Goal: Task Accomplishment & Management: Use online tool/utility

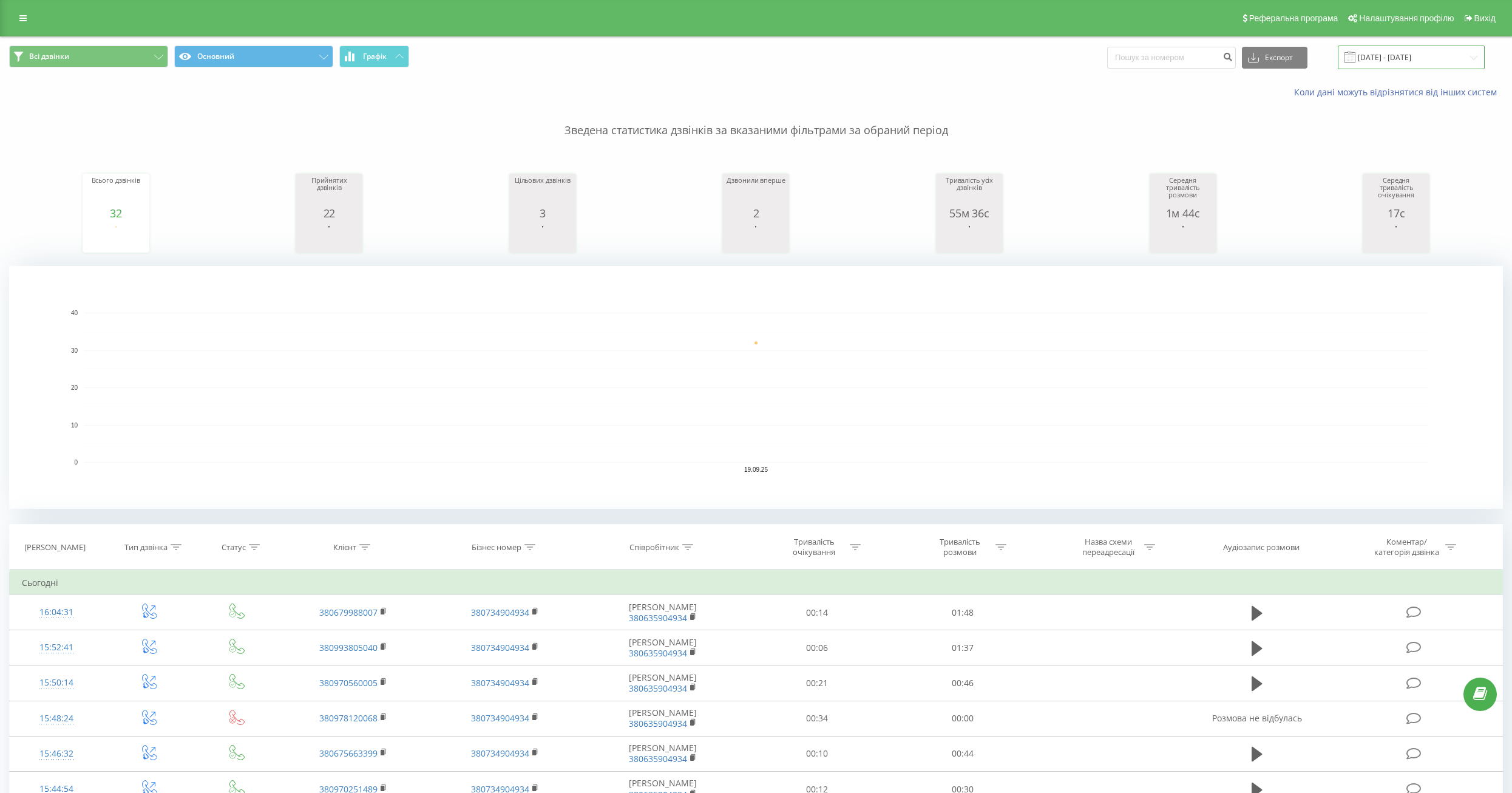
click at [1406, 59] on input "[DATE] - [DATE]" at bounding box center [1411, 58] width 147 height 24
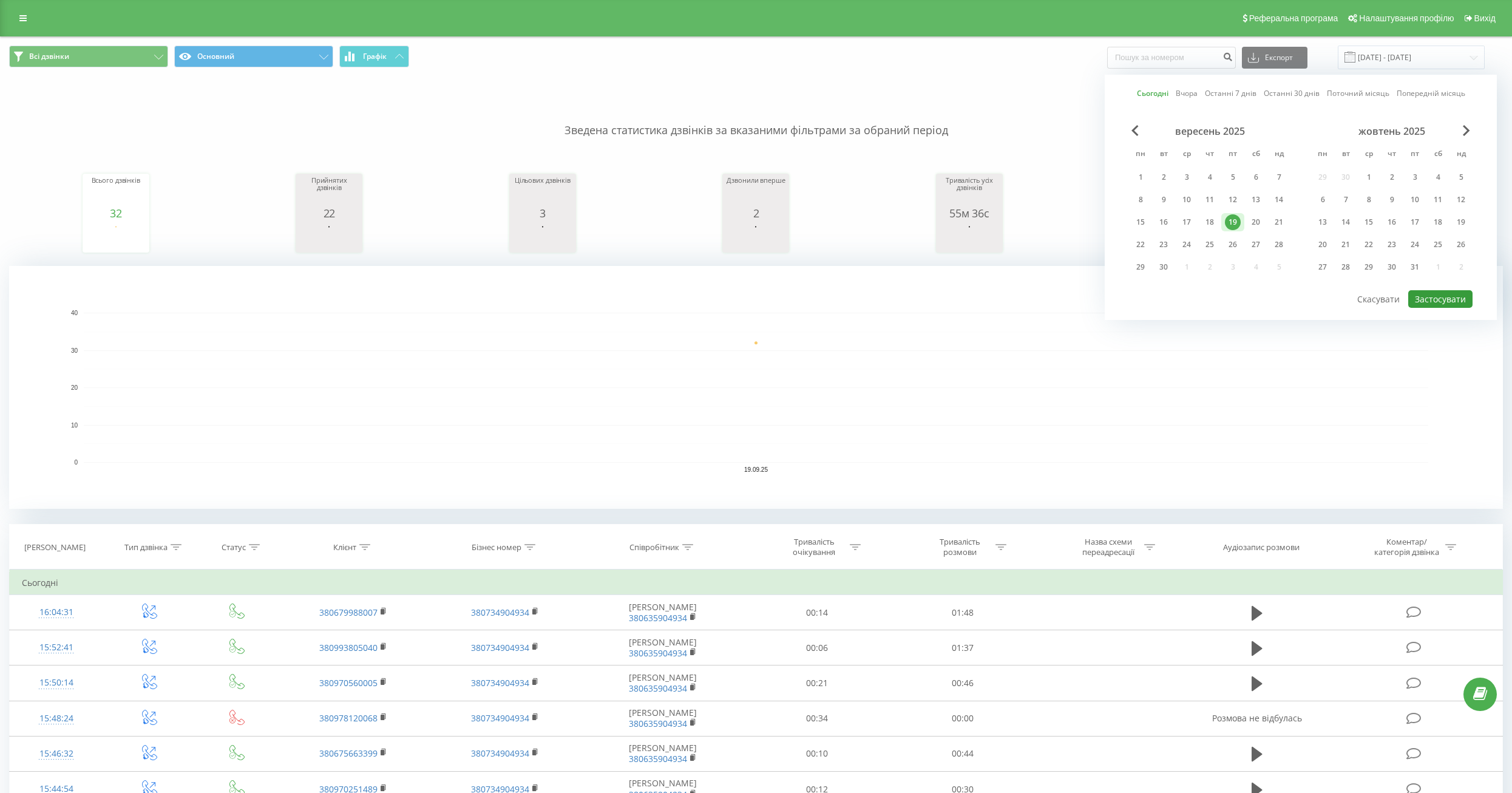
click at [1432, 299] on button "Застосувати" at bounding box center [1440, 298] width 64 height 18
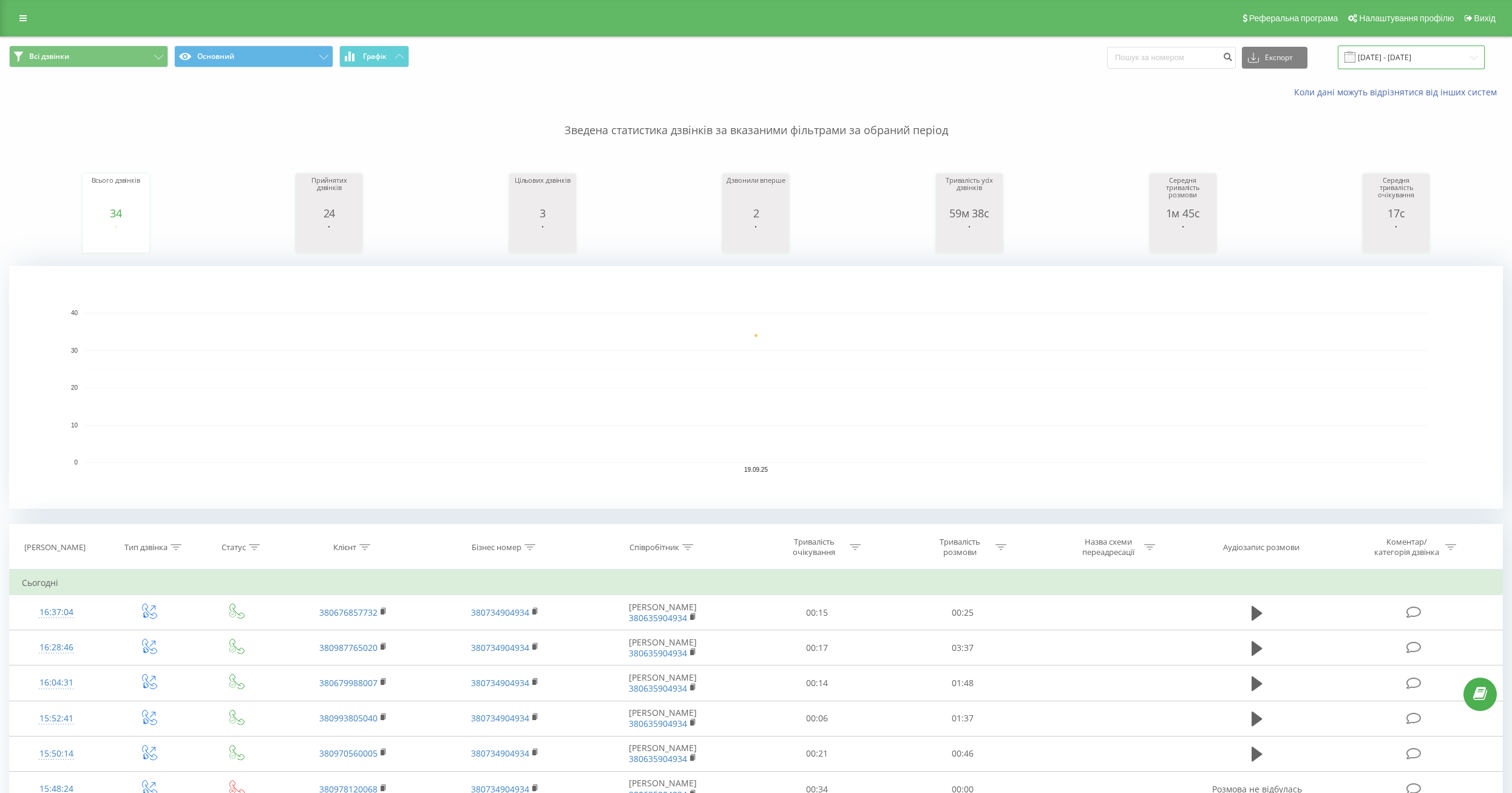
click at [1384, 61] on input "[DATE] - [DATE]" at bounding box center [1411, 58] width 147 height 24
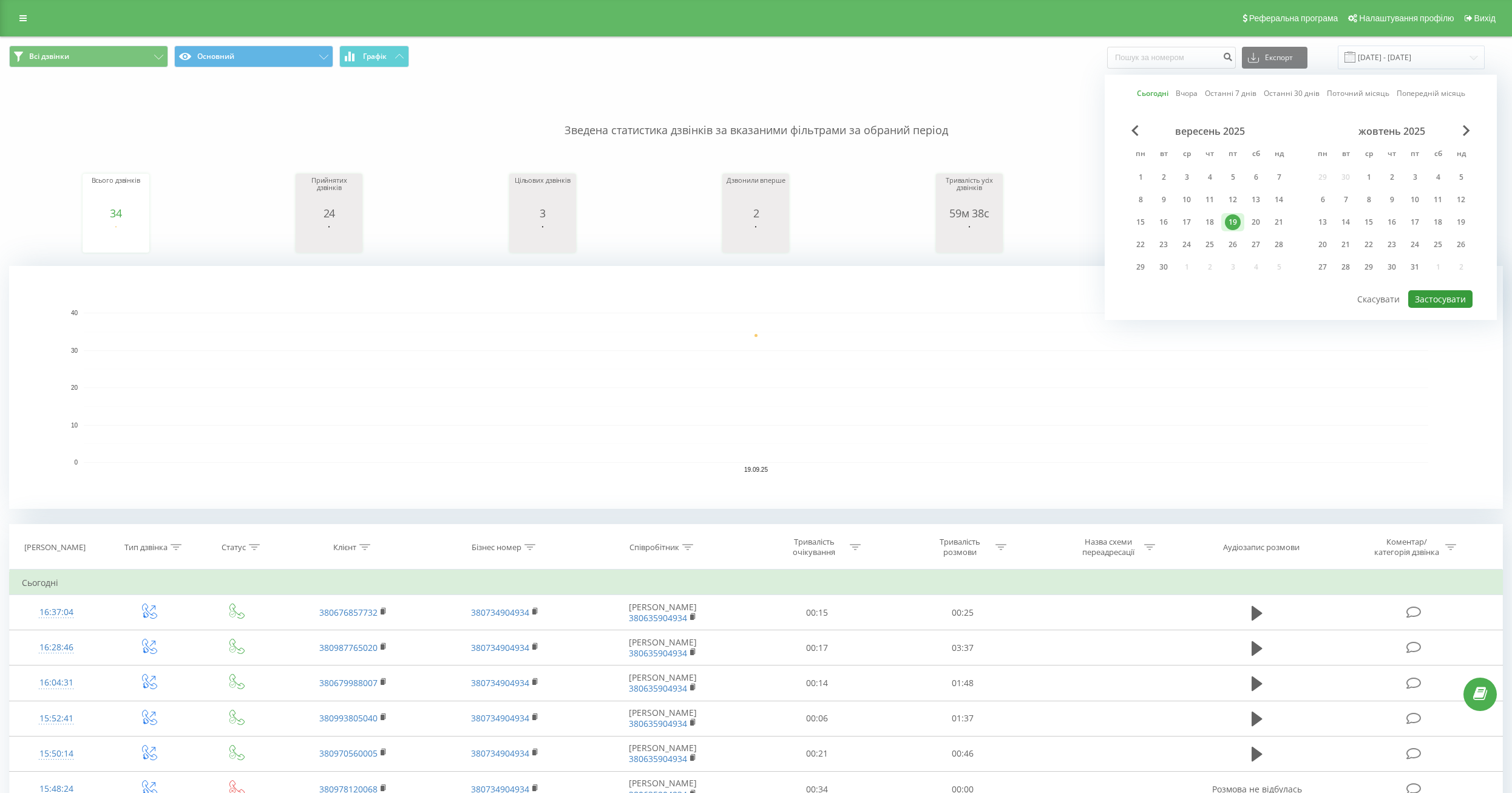
click at [1434, 296] on button "Застосувати" at bounding box center [1440, 298] width 64 height 18
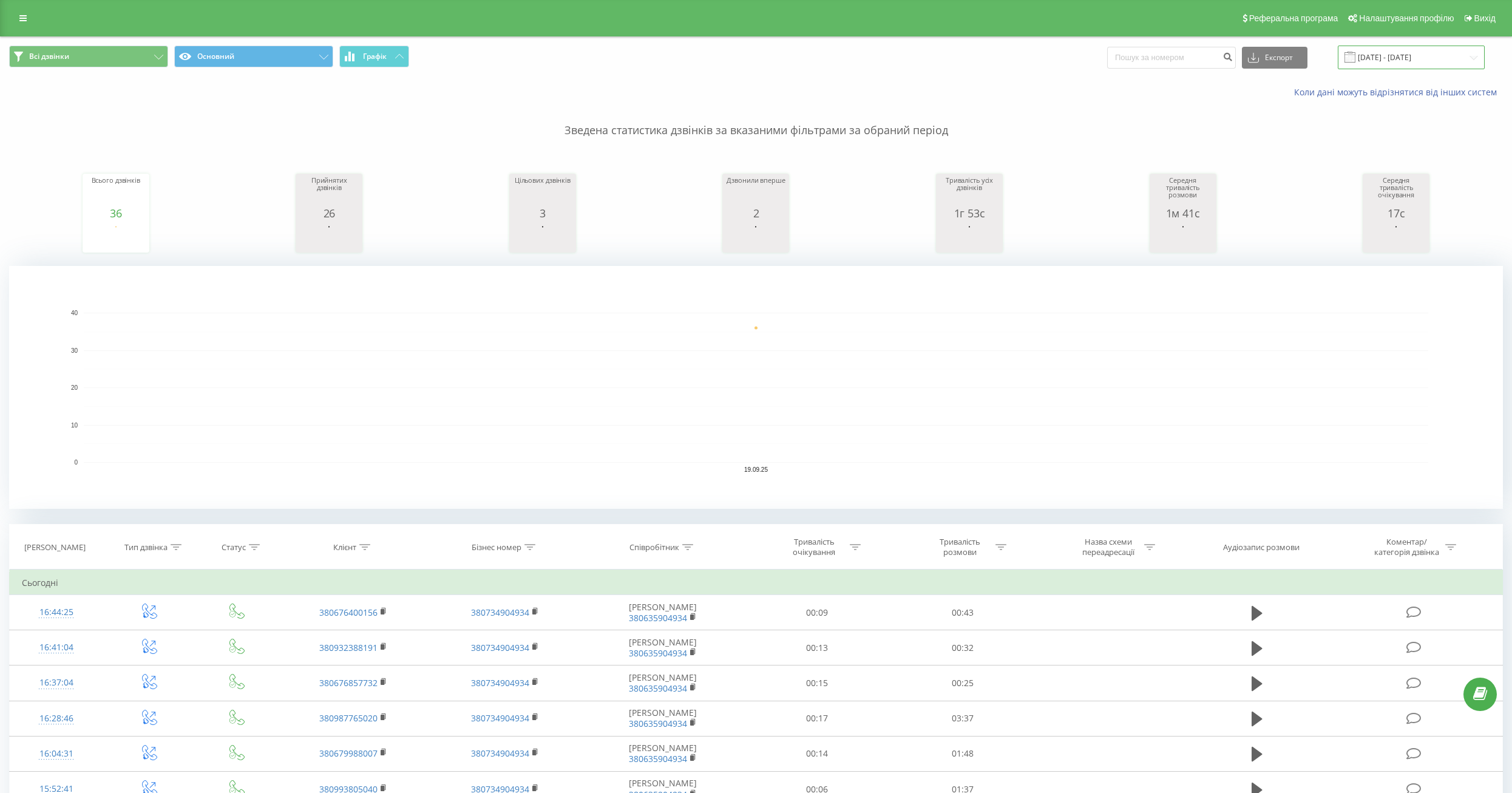
click at [1406, 52] on input "[DATE] - [DATE]" at bounding box center [1411, 58] width 147 height 24
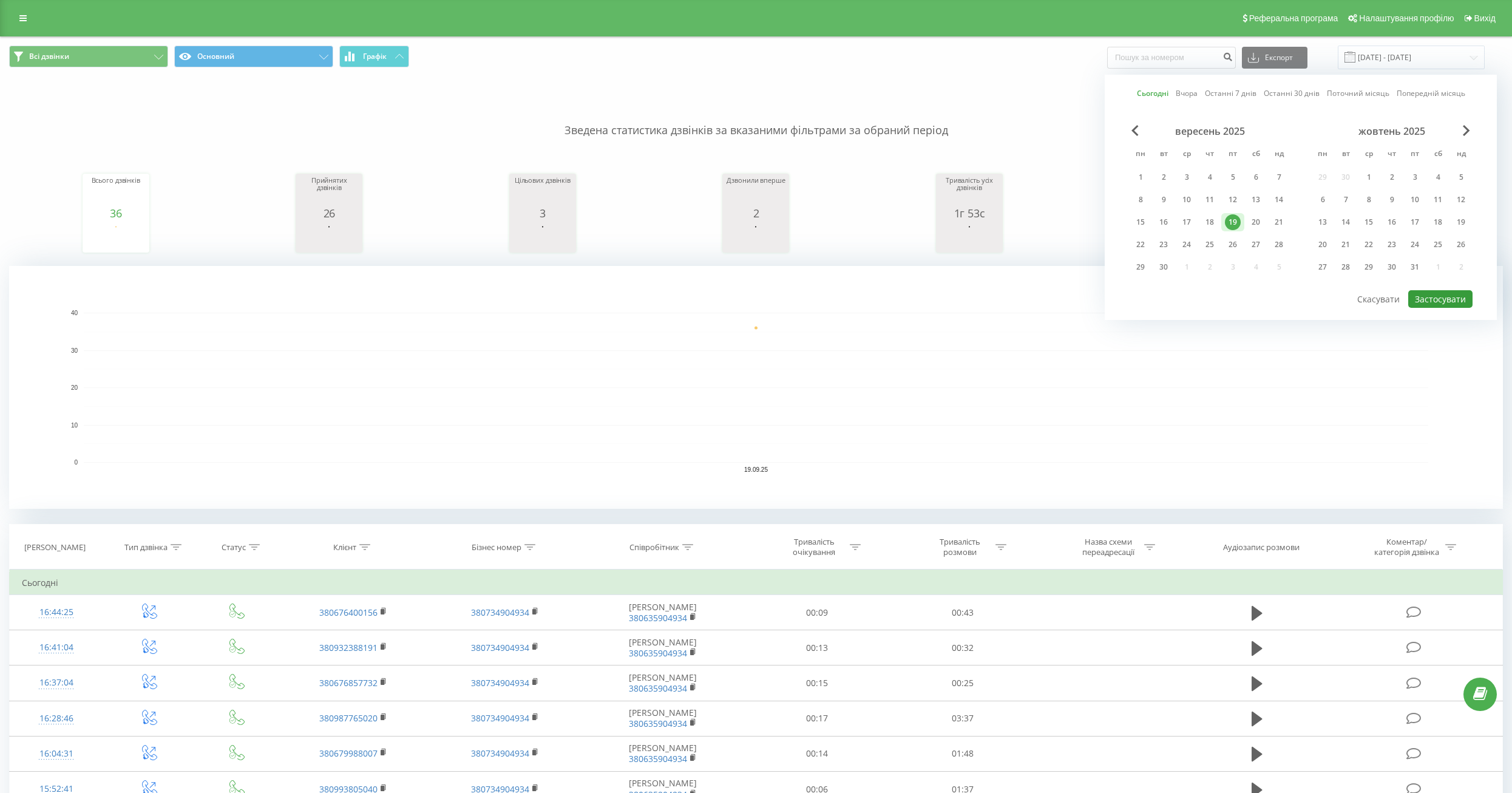
click at [1438, 294] on button "Застосувати" at bounding box center [1440, 298] width 64 height 18
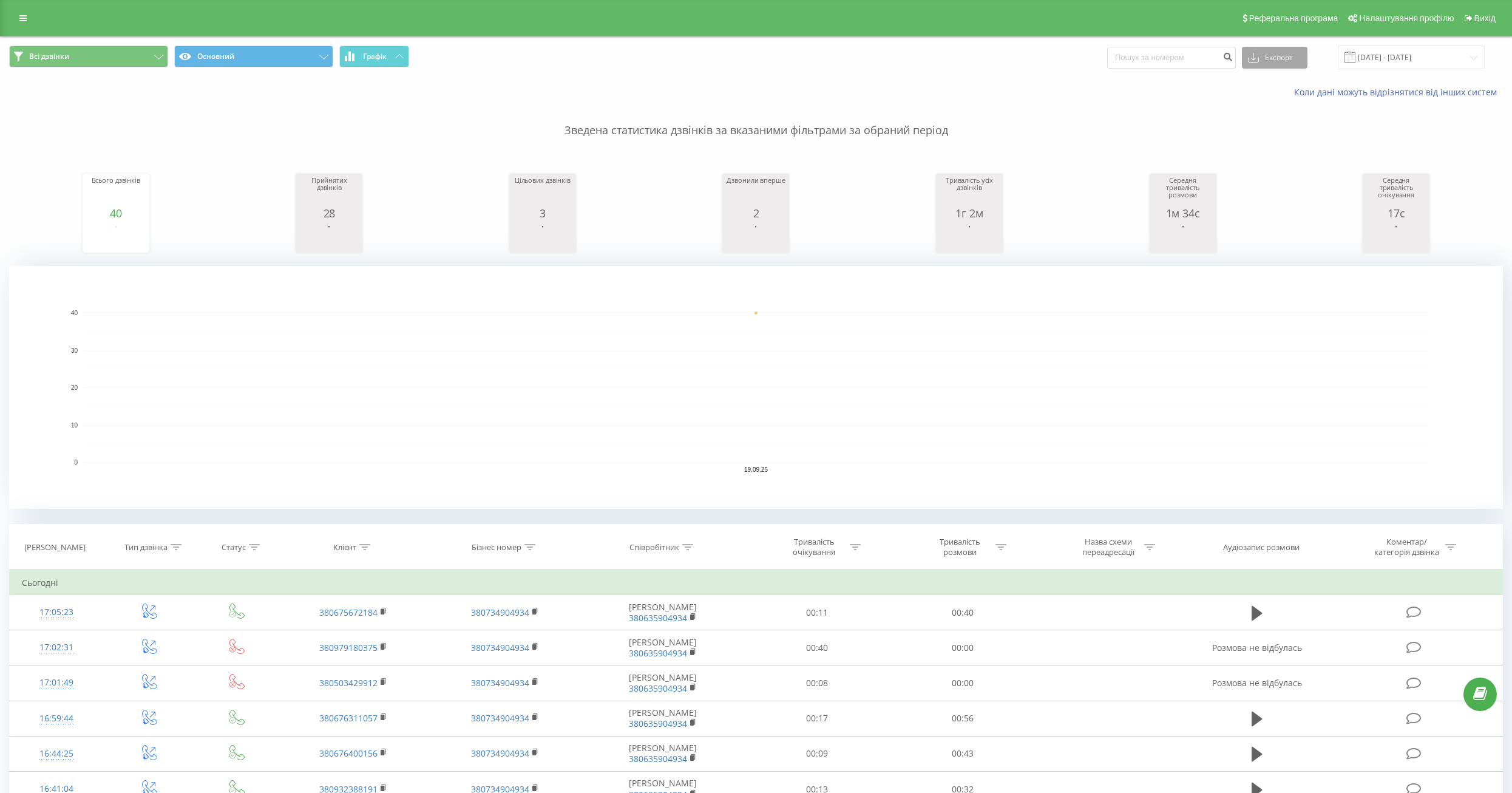
click at [1299, 61] on button "Експорт" at bounding box center [1274, 57] width 66 height 22
click at [1318, 167] on div "Всього дзвінків 40 date totalCalls [DATE] [PHONE_NUMBER][DATE] Прийнятих дзвінк…" at bounding box center [756, 202] width 1494 height 104
click at [1399, 63] on input "[DATE] - [DATE]" at bounding box center [1411, 58] width 147 height 24
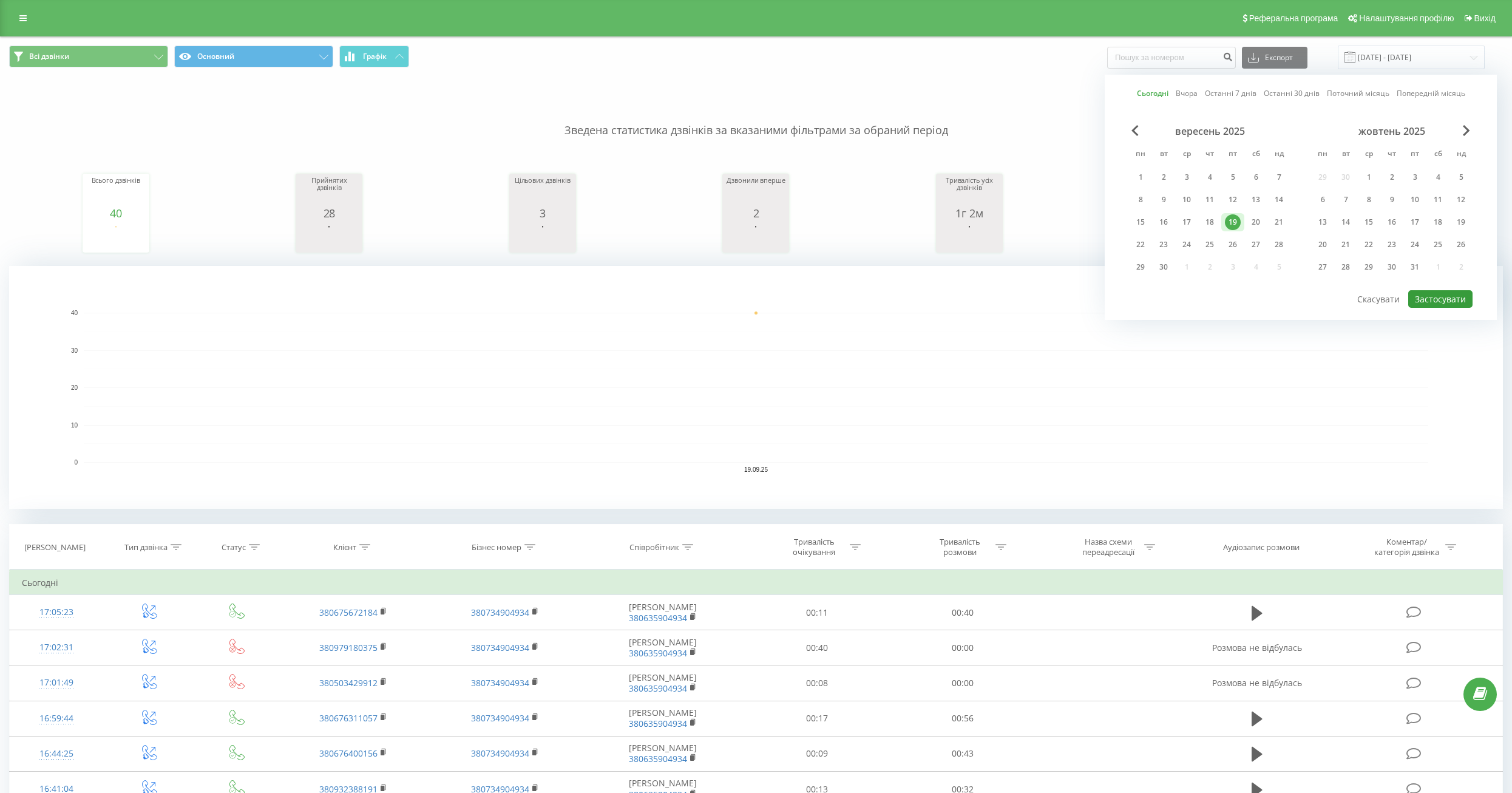
click at [1453, 296] on button "Застосувати" at bounding box center [1440, 298] width 64 height 18
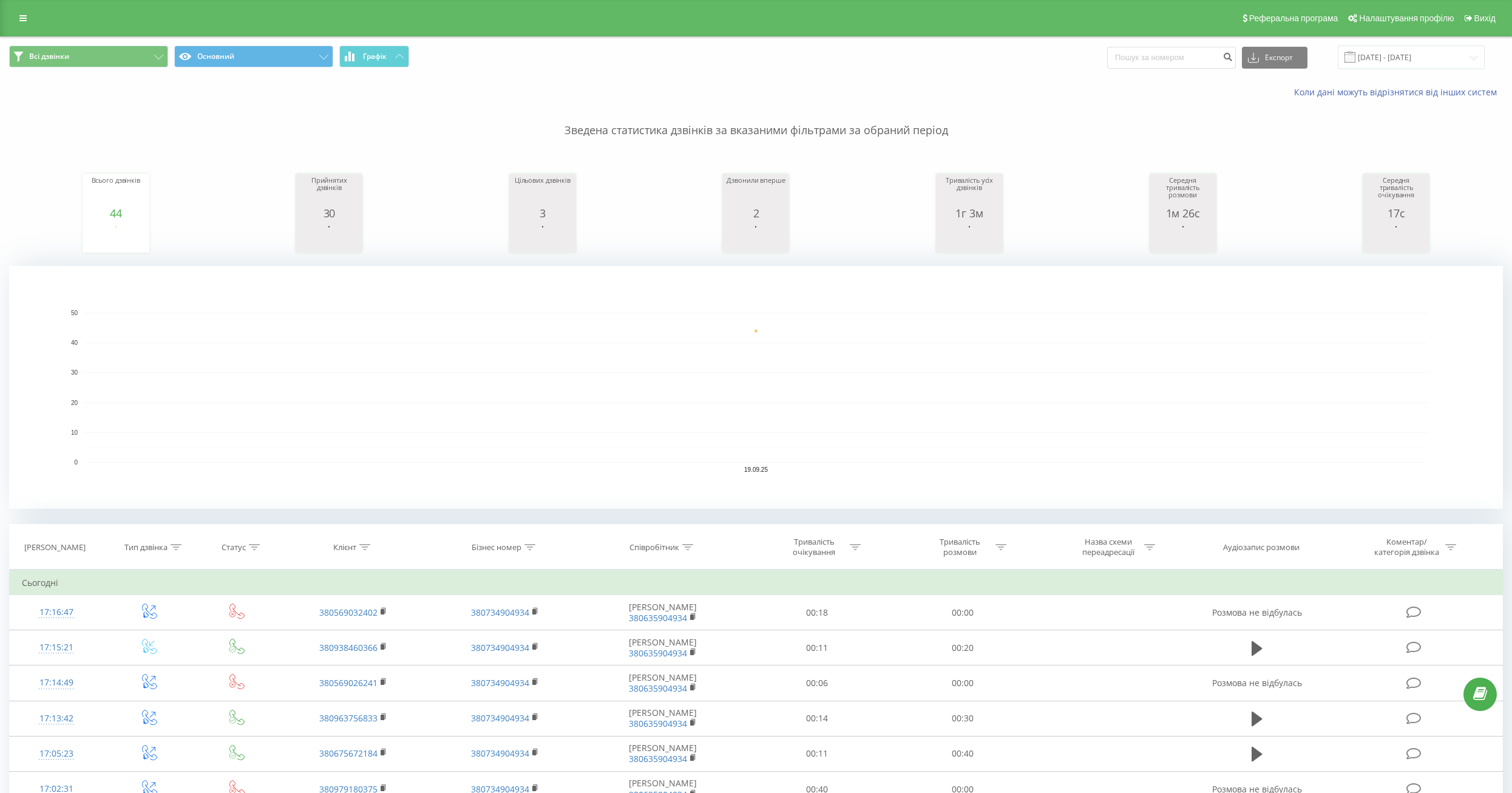
click at [221, 356] on rect "A chart." at bounding box center [756, 387] width 1345 height 150
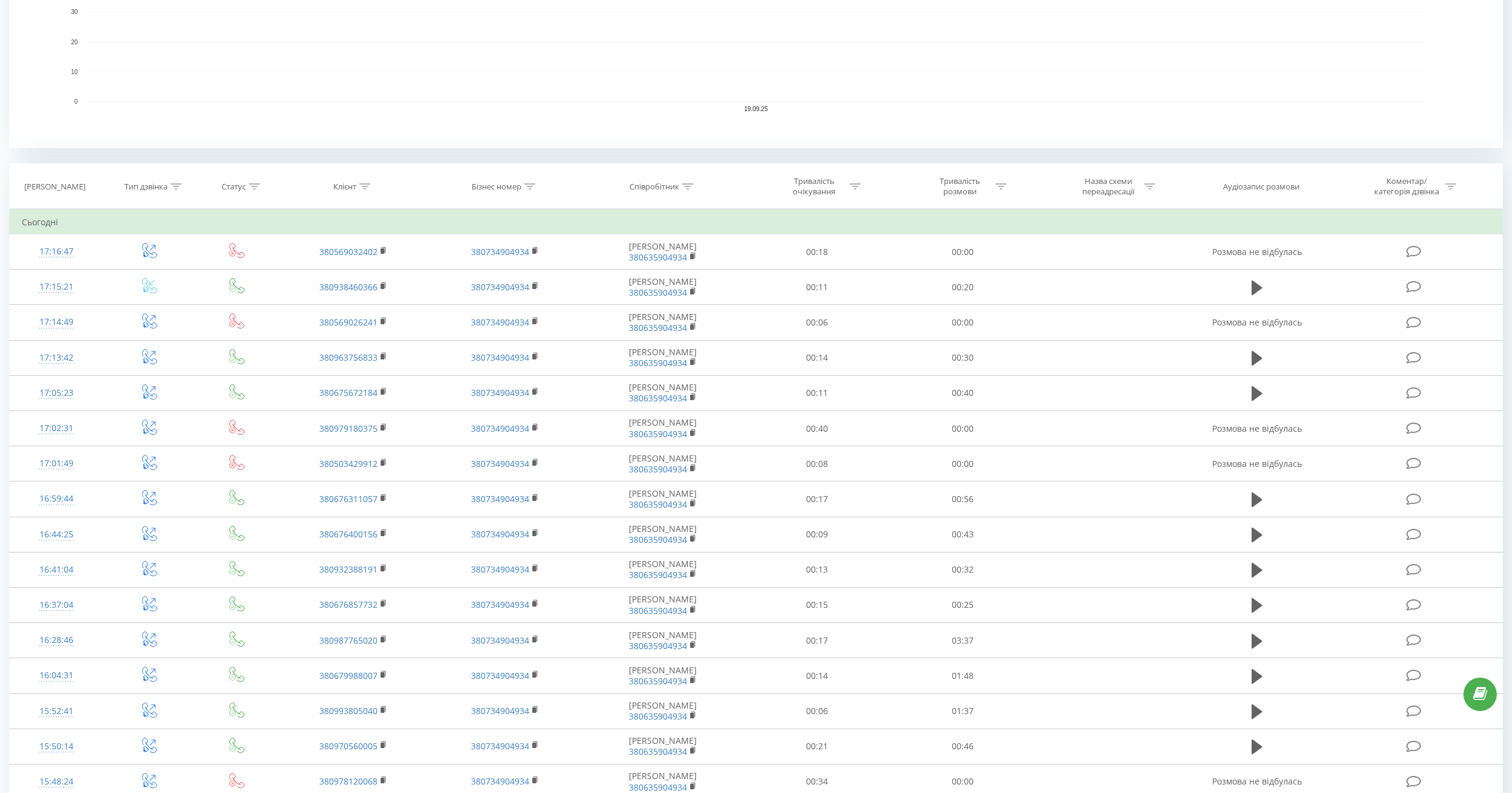
scroll to position [61, 0]
